Goal: Task Accomplishment & Management: Manage account settings

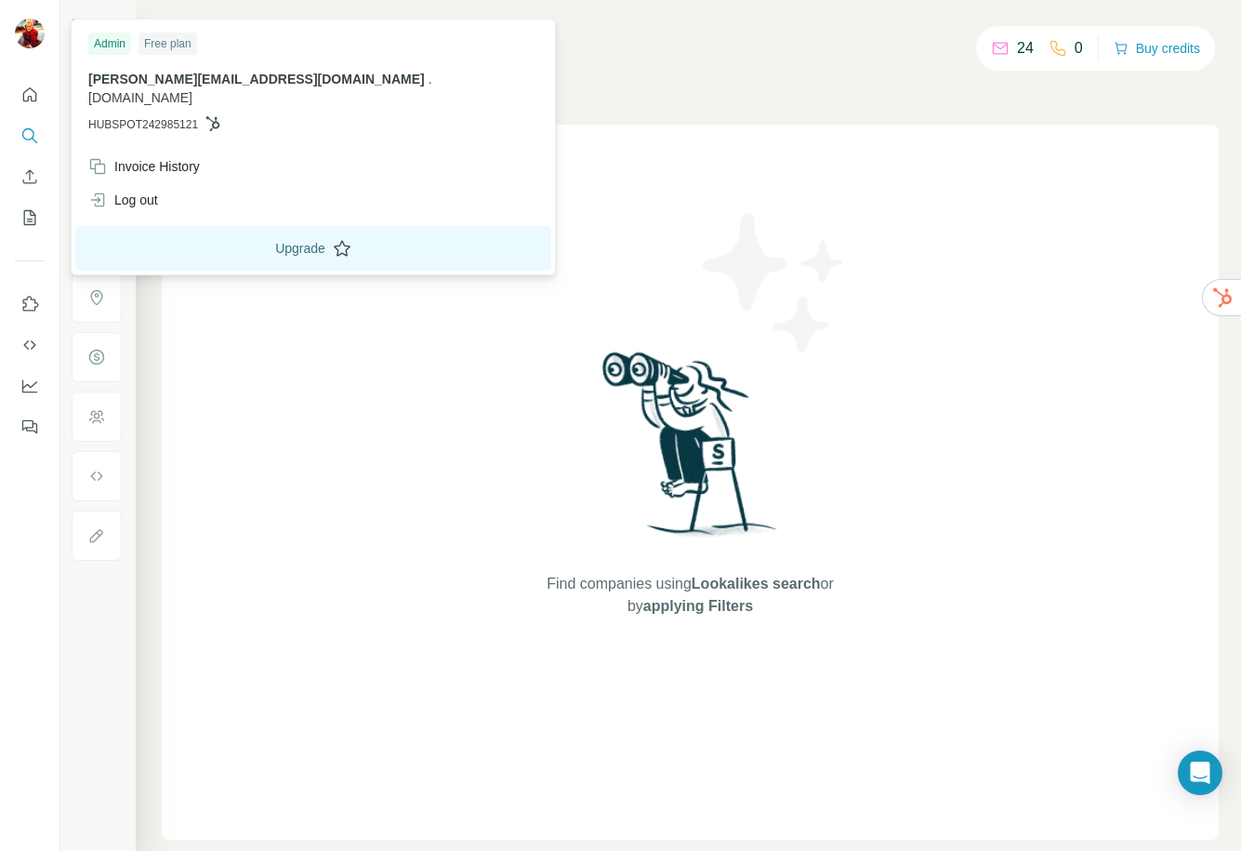
click at [239, 227] on button "Upgrade" at bounding box center [313, 248] width 476 height 45
